Goal: Book appointment/travel/reservation

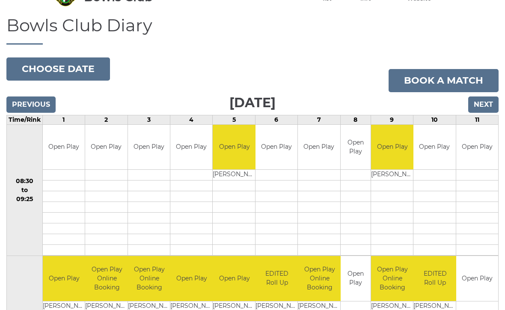
scroll to position [49, 0]
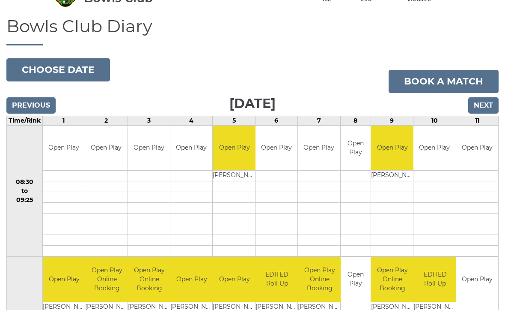
click at [487, 101] on input "Next" at bounding box center [483, 105] width 30 height 16
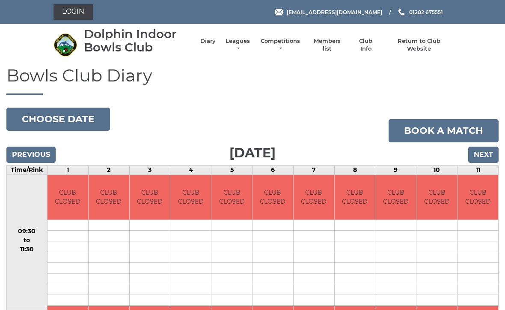
click at [477, 150] on input "Next" at bounding box center [483, 154] width 30 height 16
click at [483, 156] on input "Next" at bounding box center [483, 154] width 30 height 16
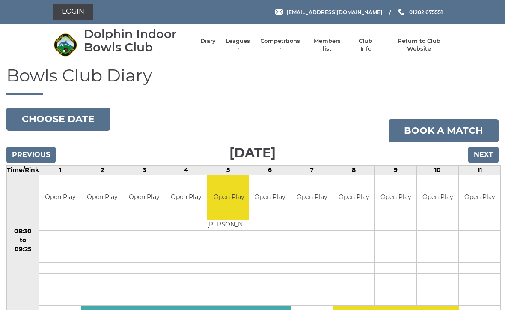
click at [73, 12] on link "Login" at bounding box center [73, 11] width 39 height 15
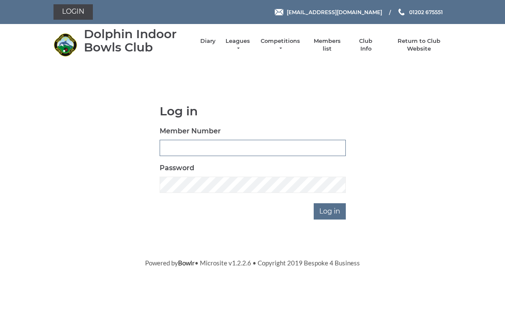
type input "3763"
click at [331, 210] on input "Log in" at bounding box center [330, 211] width 32 height 16
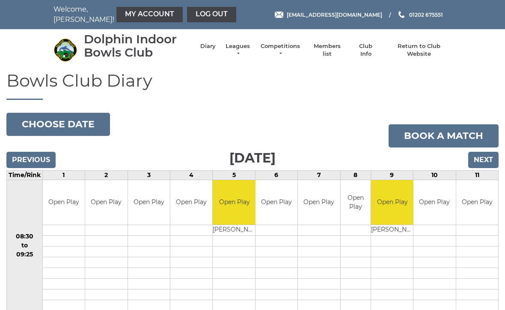
click at [333, 206] on td "Open Play" at bounding box center [319, 202] width 42 height 45
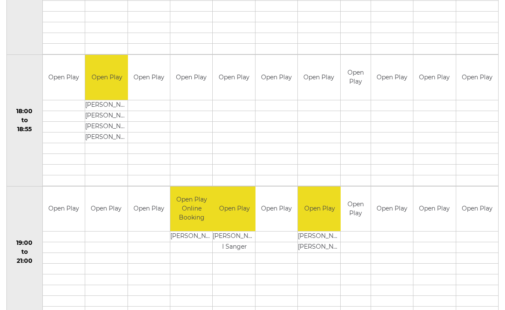
scroll to position [787, 0]
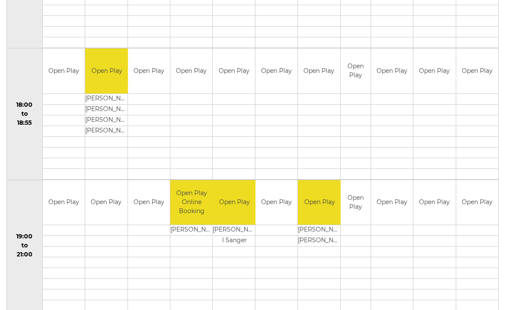
click at [102, 199] on td "Open Play" at bounding box center [106, 202] width 42 height 45
click at [109, 206] on td "Open Play" at bounding box center [106, 202] width 42 height 45
click at [109, 230] on td at bounding box center [106, 230] width 42 height 11
click at [110, 203] on td "Open Play" at bounding box center [106, 202] width 42 height 45
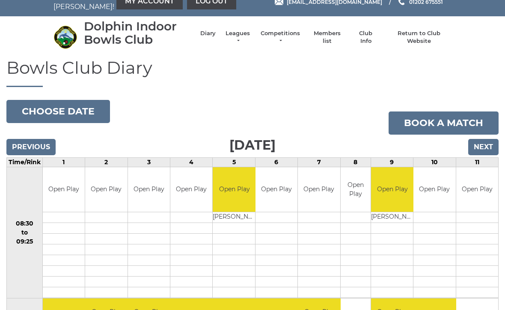
scroll to position [0, 0]
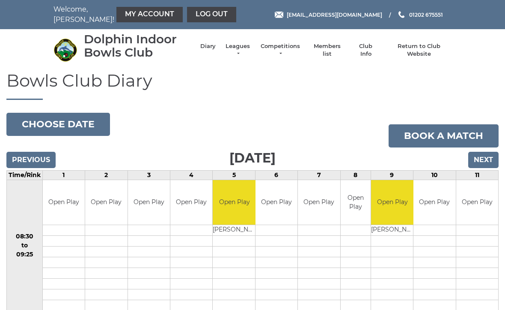
click at [444, 135] on link "Book a match" at bounding box center [444, 135] width 110 height 23
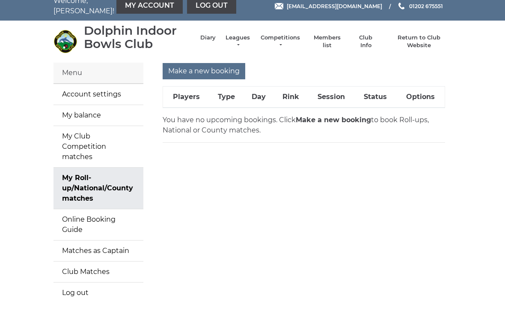
scroll to position [12, 0]
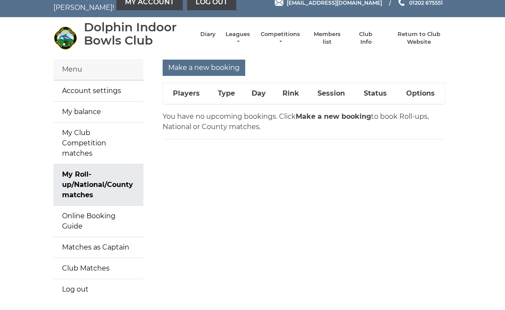
click at [195, 63] on input "Make a new booking" at bounding box center [204, 68] width 83 height 16
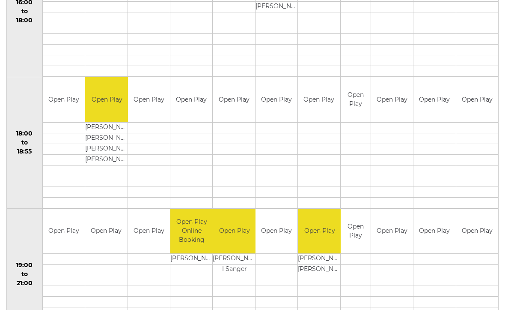
scroll to position [780, 0]
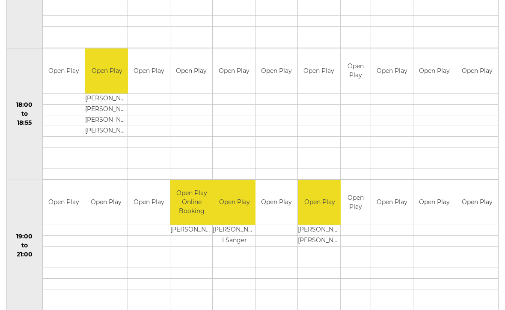
click at [0, 0] on link "Book slot" at bounding box center [0, 0] width 0 height 0
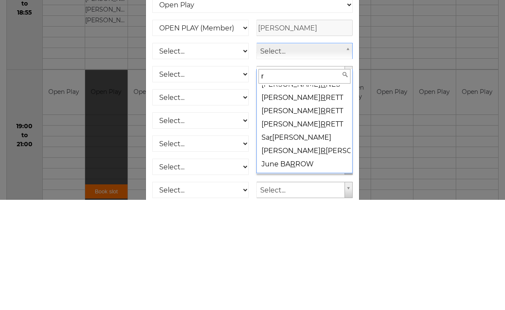
scroll to position [0, 0]
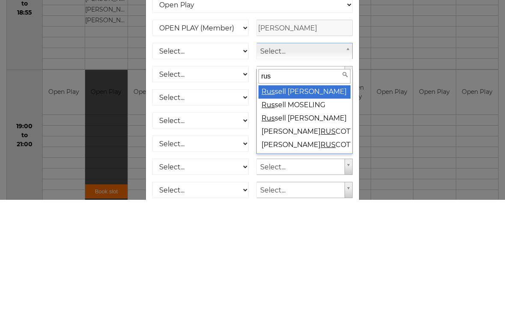
type input "russ"
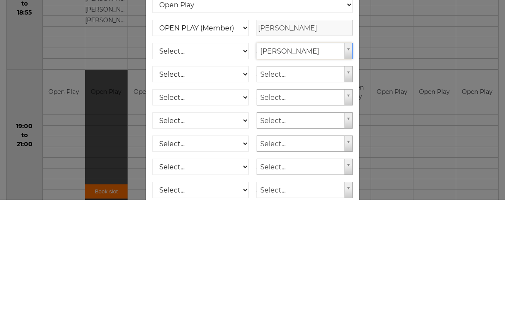
select select "1775"
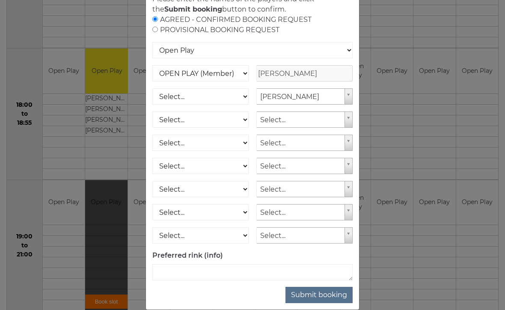
scroll to position [65, 0]
click at [325, 303] on button "Submit booking" at bounding box center [319, 294] width 67 height 16
click at [241, 104] on select "Select... OPEN PLAY (Member) OPEN PLAY (Visitor) SPOONS (Member) SPOONS (Visito…" at bounding box center [200, 96] width 96 height 16
select select "1_12"
click at [325, 303] on button "Submit booking" at bounding box center [319, 294] width 67 height 16
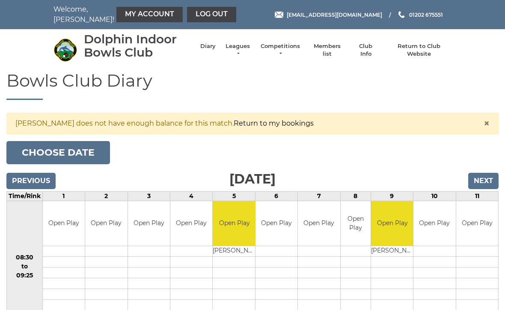
click at [240, 120] on link "Return to my bookings" at bounding box center [274, 123] width 80 height 8
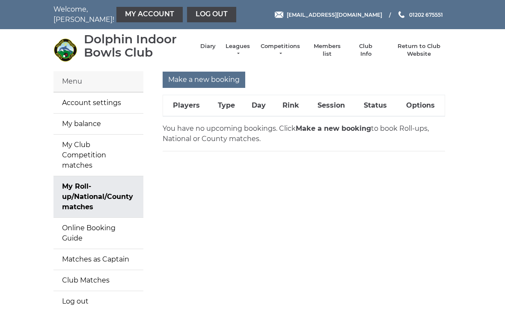
click at [200, 81] on input "Make a new booking" at bounding box center [204, 80] width 83 height 16
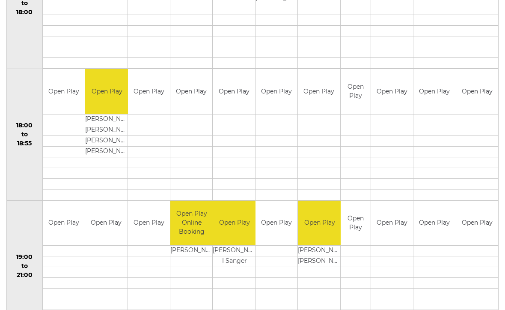
scroll to position [780, 0]
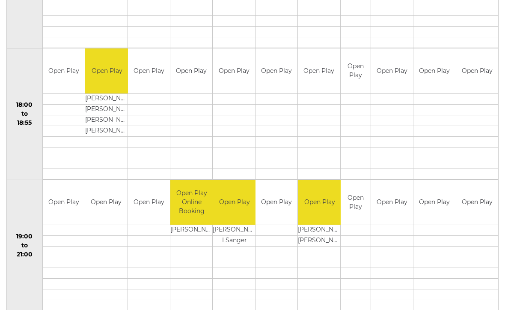
click at [0, 0] on link "Book slot" at bounding box center [0, 0] width 0 height 0
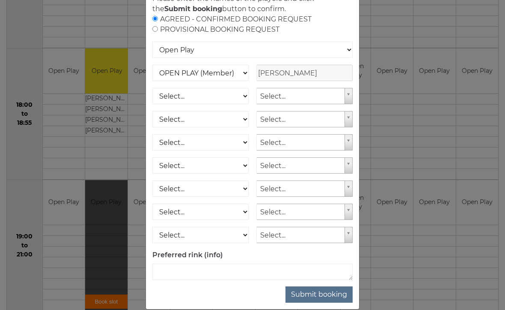
scroll to position [65, 0]
click at [324, 303] on button "Submit booking" at bounding box center [319, 294] width 67 height 16
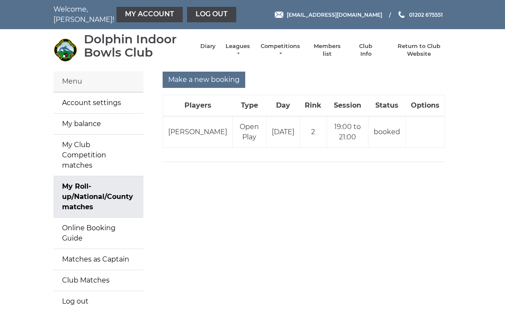
click at [215, 42] on li "Diary" at bounding box center [204, 50] width 24 height 24
click at [213, 50] on link "Diary" at bounding box center [207, 46] width 15 height 8
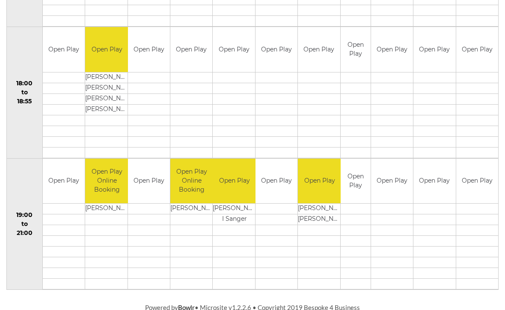
scroll to position [811, 0]
